Goal: Information Seeking & Learning: Learn about a topic

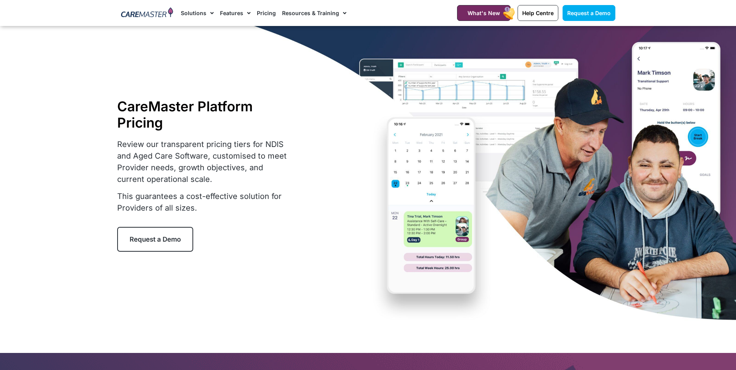
select select "***"
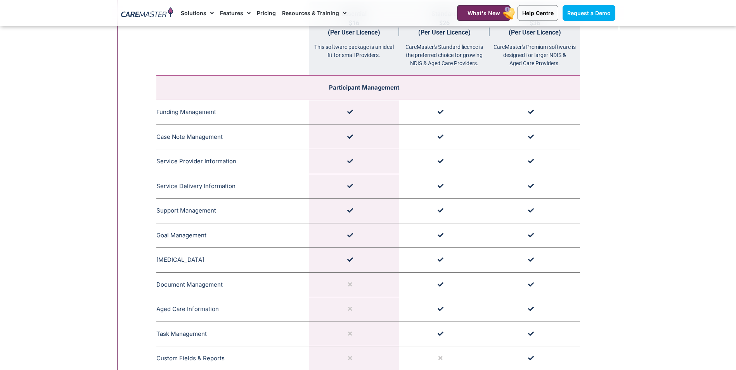
drag, startPoint x: 0, startPoint y: 0, endPoint x: 220, endPoint y: 107, distance: 244.9
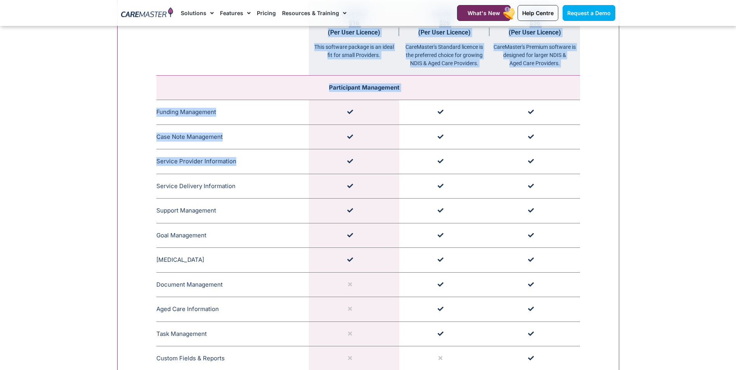
drag, startPoint x: 154, startPoint y: 159, endPoint x: 251, endPoint y: 160, distance: 97.4
drag, startPoint x: 156, startPoint y: 185, endPoint x: 235, endPoint y: 182, distance: 79.2
click at [235, 182] on td "Service Delivery Information CareMaster's Service Delivery Information includes…" at bounding box center [232, 186] width 152 height 25
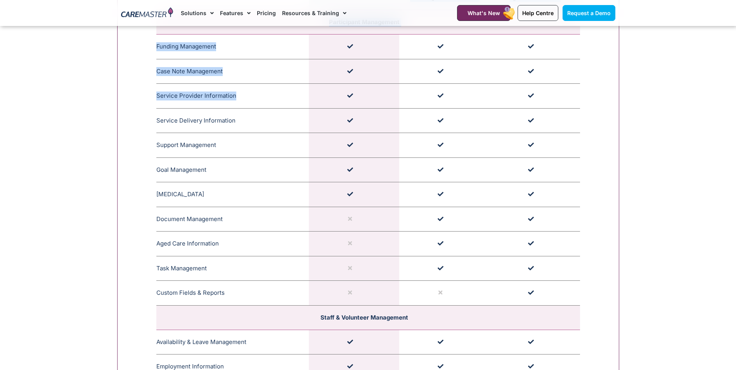
scroll to position [935, 0]
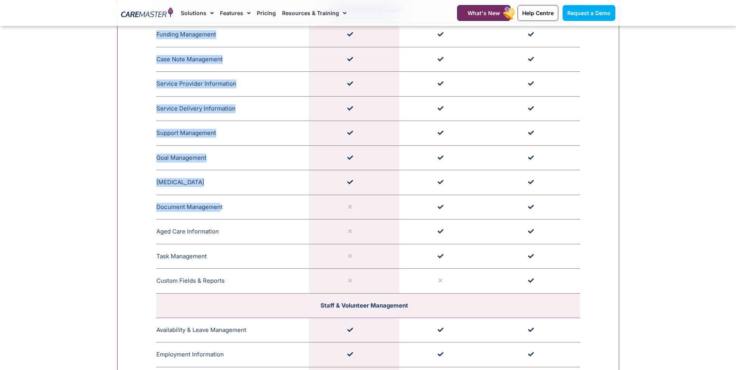
drag, startPoint x: 155, startPoint y: 206, endPoint x: 221, endPoint y: 202, distance: 66.5
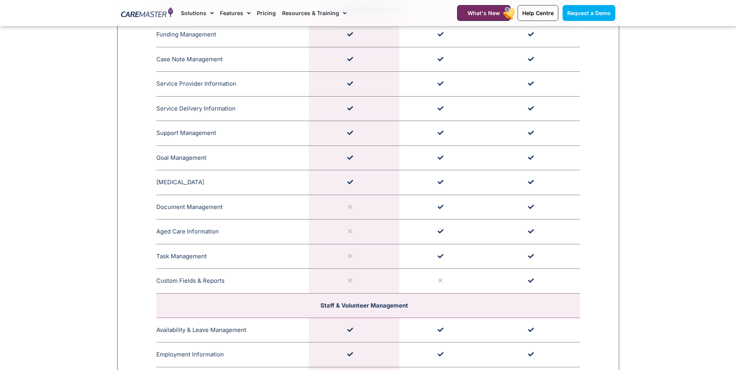
click at [224, 203] on span "CareMaster's Document Management features allow providers to centrally store do…" at bounding box center [226, 207] width 7 height 8
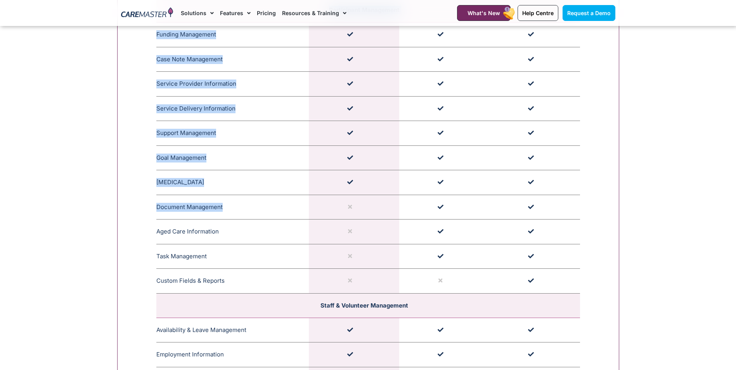
drag, startPoint x: 225, startPoint y: 205, endPoint x: 155, endPoint y: 208, distance: 69.9
drag, startPoint x: 155, startPoint y: 208, endPoint x: 143, endPoint y: 204, distance: 13.1
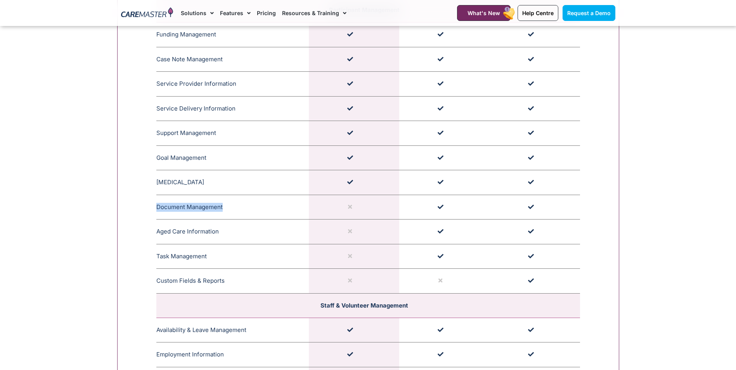
drag, startPoint x: 156, startPoint y: 209, endPoint x: 226, endPoint y: 209, distance: 69.8
click at [226, 209] on td "Document Management CareMaster's Document Management features allow providers t…" at bounding box center [232, 207] width 152 height 25
copy td "Document Management"
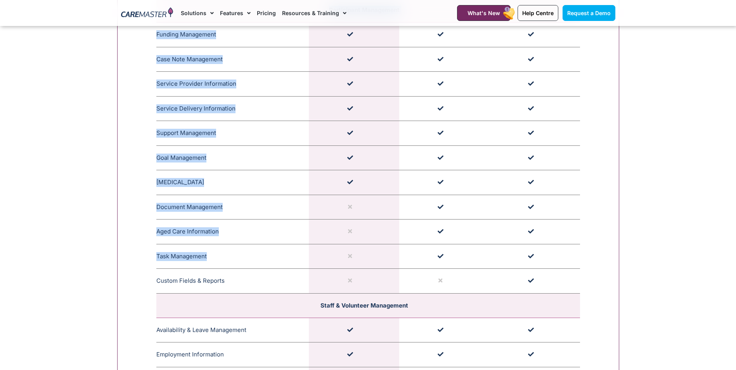
drag, startPoint x: 156, startPoint y: 258, endPoint x: 213, endPoint y: 257, distance: 57.8
click at [213, 257] on icon at bounding box center [210, 255] width 7 height 7
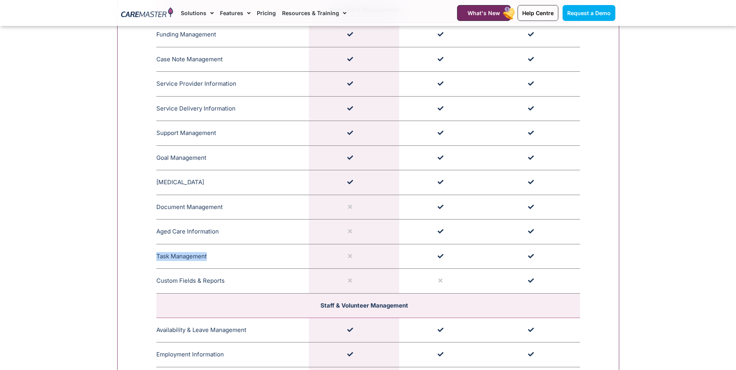
drag, startPoint x: 211, startPoint y: 257, endPoint x: 157, endPoint y: 256, distance: 53.9
click at [157, 256] on td "Task Management CareMaster's Task Management feature facilitates generic or per…" at bounding box center [232, 256] width 152 height 25
copy td "Task Management"
